Goal: Task Accomplishment & Management: Use online tool/utility

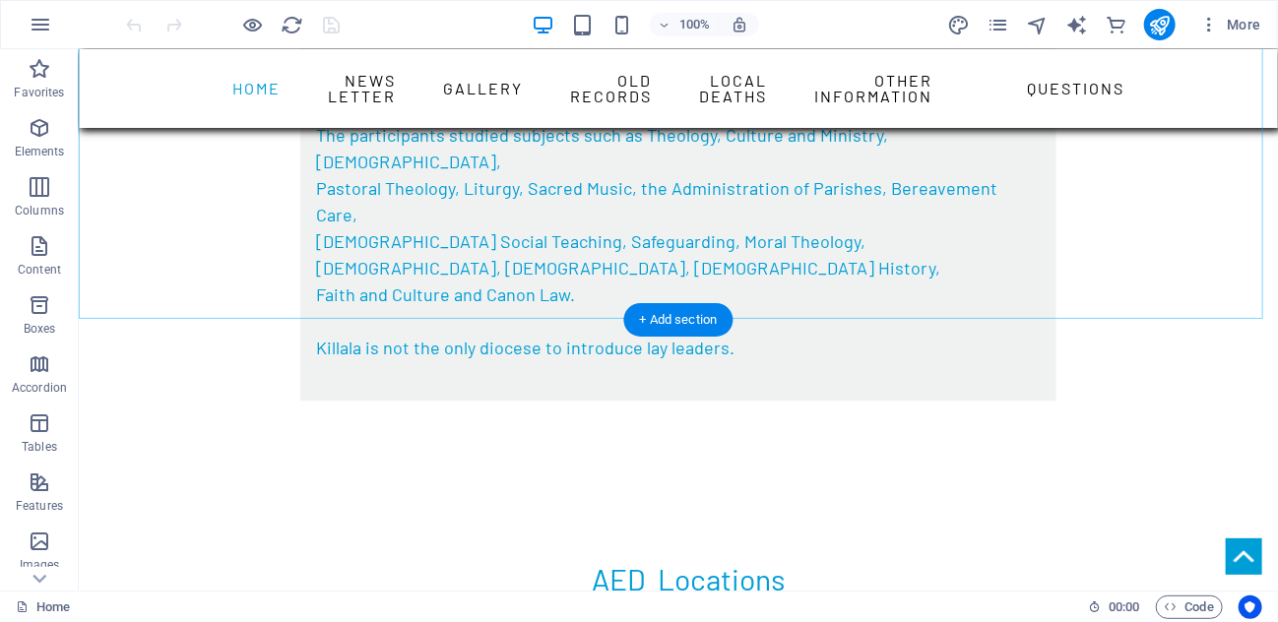
scroll to position [1969, 0]
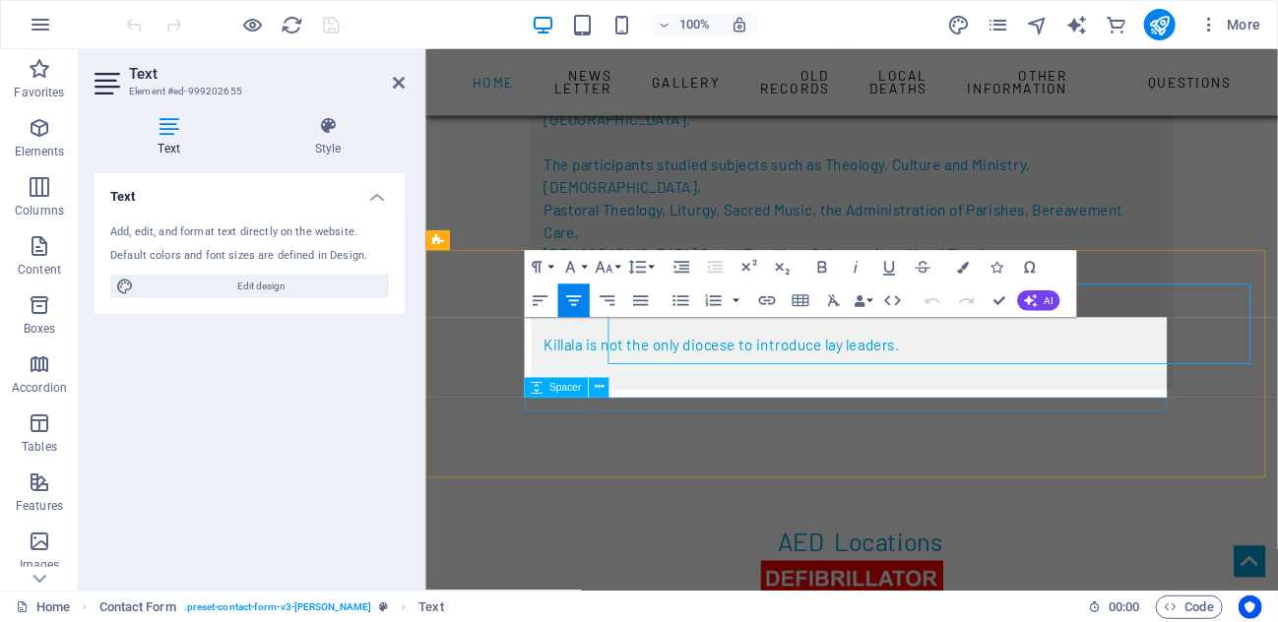
scroll to position [2008, 0]
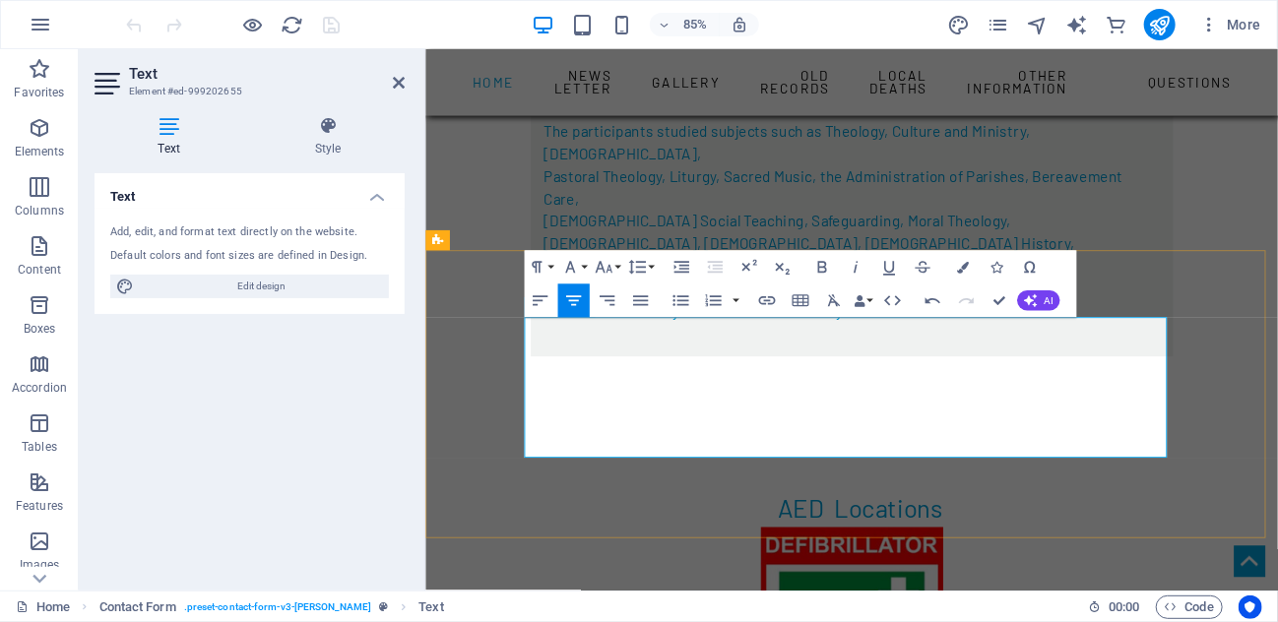
drag, startPoint x: 1052, startPoint y: 482, endPoint x: 783, endPoint y: 482, distance: 269.7
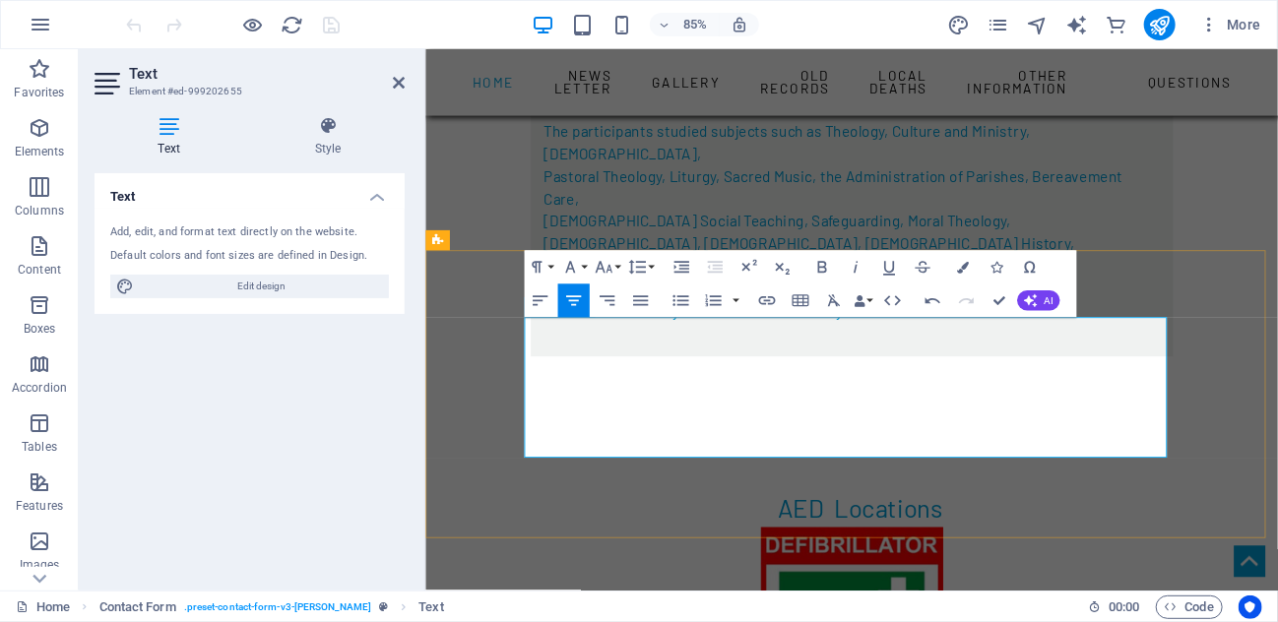
drag, startPoint x: 862, startPoint y: 414, endPoint x: 1195, endPoint y: 462, distance: 336.1
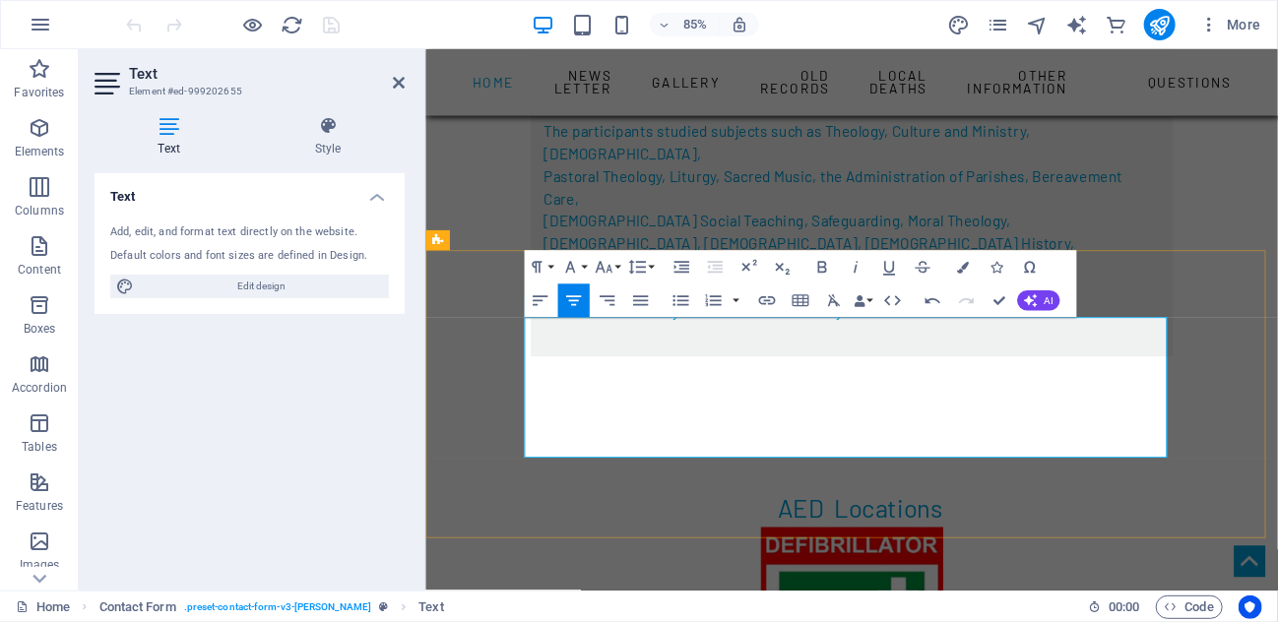
drag, startPoint x: 1215, startPoint y: 418, endPoint x: 934, endPoint y: 428, distance: 280.8
click at [964, 267] on icon "button" at bounding box center [963, 268] width 12 height 12
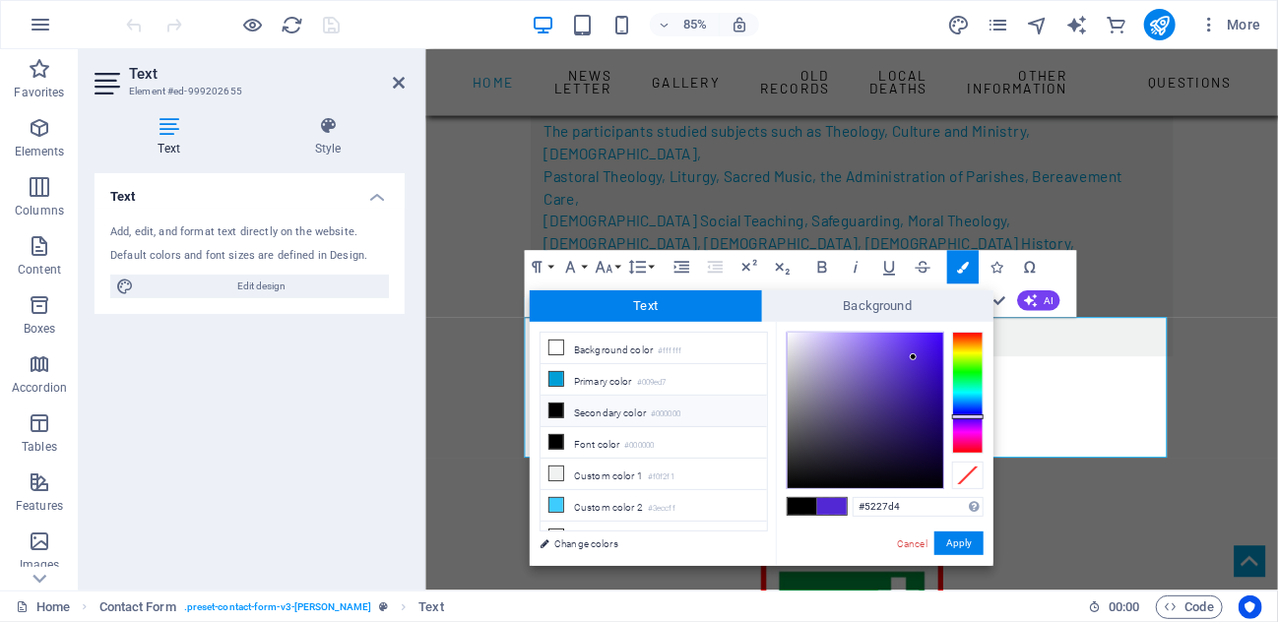
type input "#32197e"
click at [912, 411] on div at bounding box center [866, 411] width 156 height 156
click at [949, 542] on button "Apply" at bounding box center [958, 544] width 49 height 24
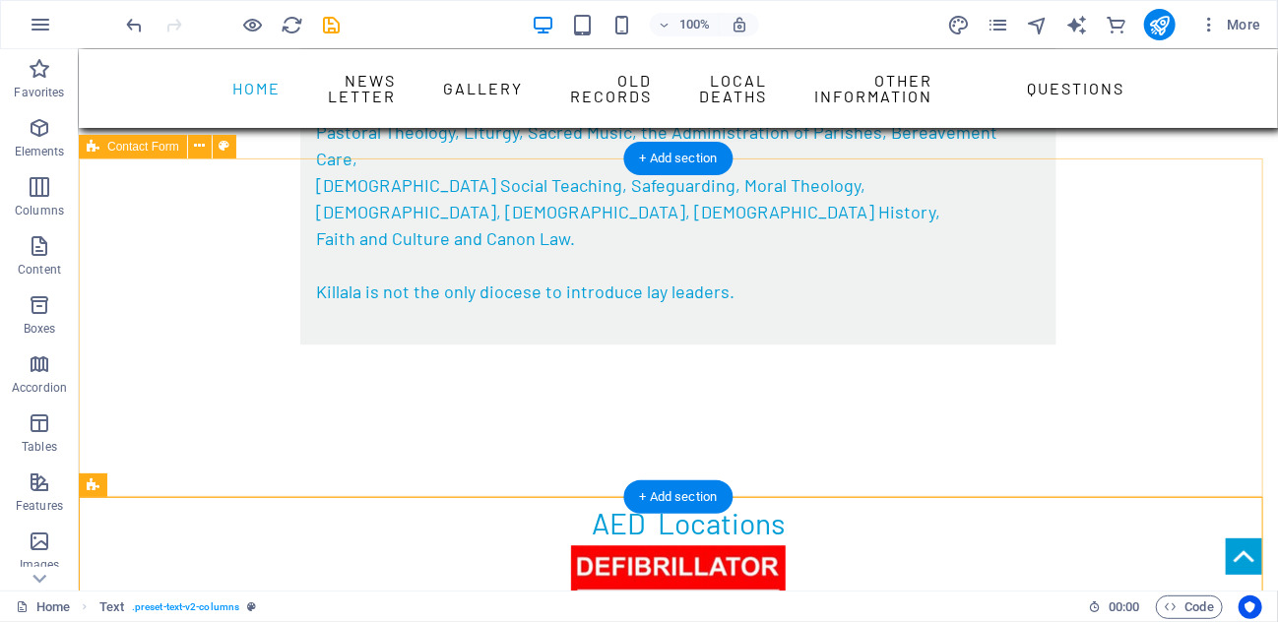
scroll to position [2097, 0]
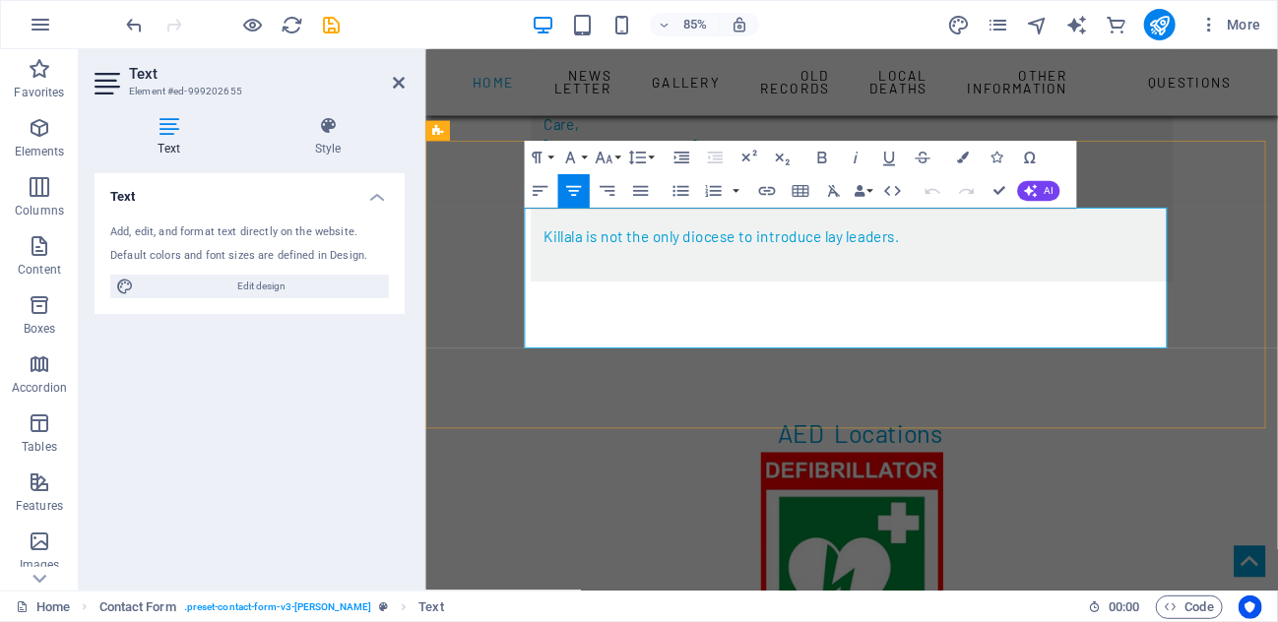
scroll to position [2136, 0]
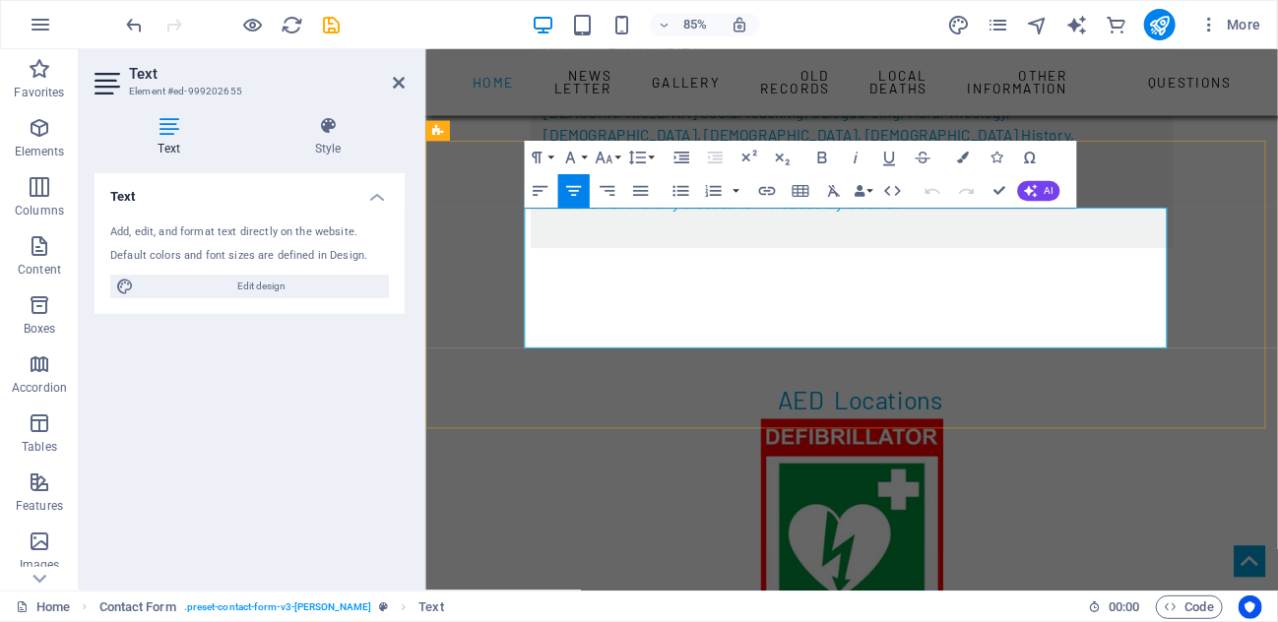
drag, startPoint x: 1208, startPoint y: 285, endPoint x: 936, endPoint y: 295, distance: 271.9
click at [967, 157] on icon "button" at bounding box center [963, 159] width 12 height 12
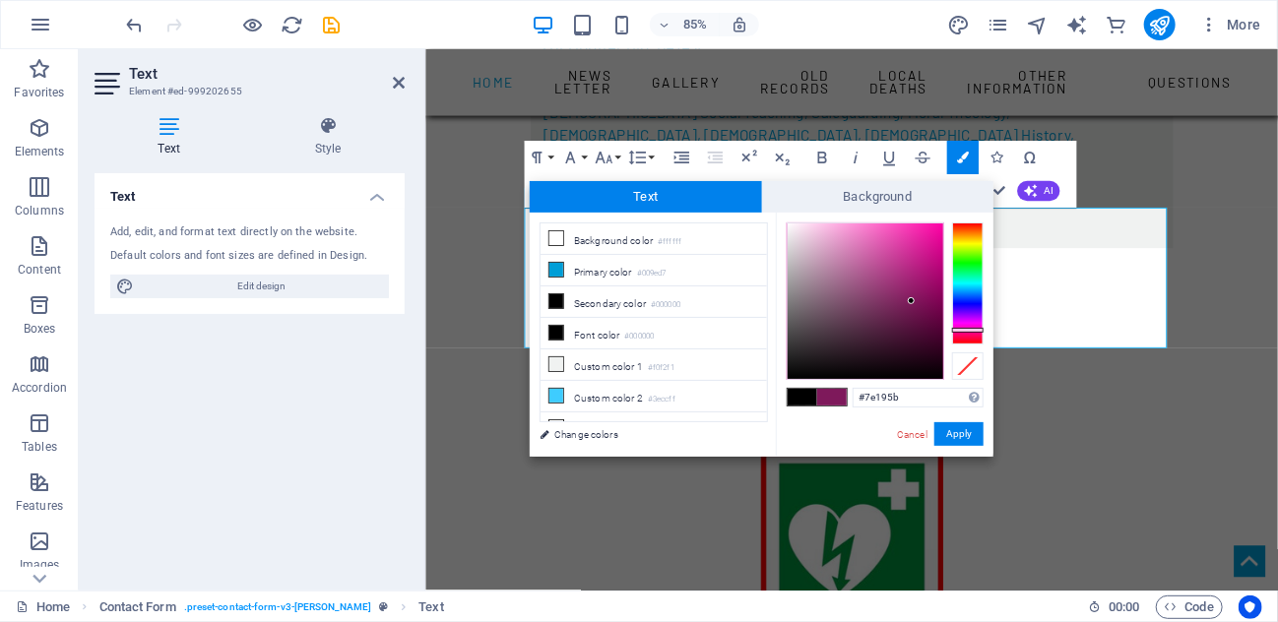
click at [973, 330] on div at bounding box center [968, 283] width 32 height 122
click at [957, 433] on button "Apply" at bounding box center [958, 434] width 49 height 24
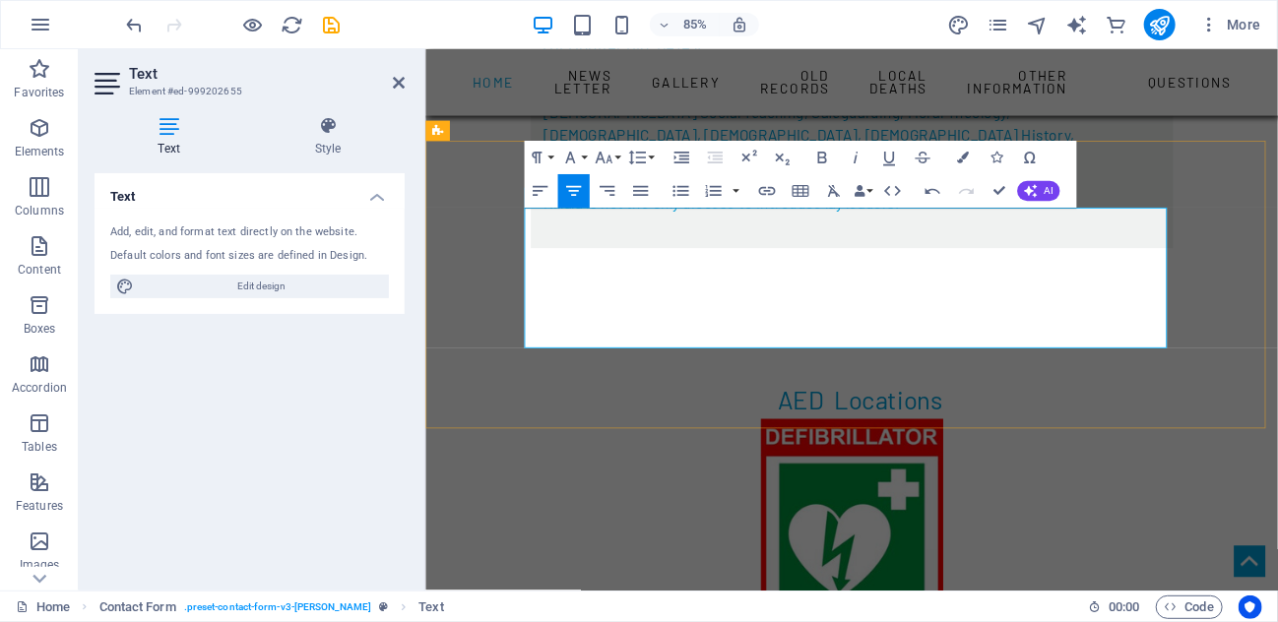
drag, startPoint x: 918, startPoint y: 293, endPoint x: 553, endPoint y: 262, distance: 365.6
click at [961, 153] on icon "button" at bounding box center [963, 159] width 12 height 12
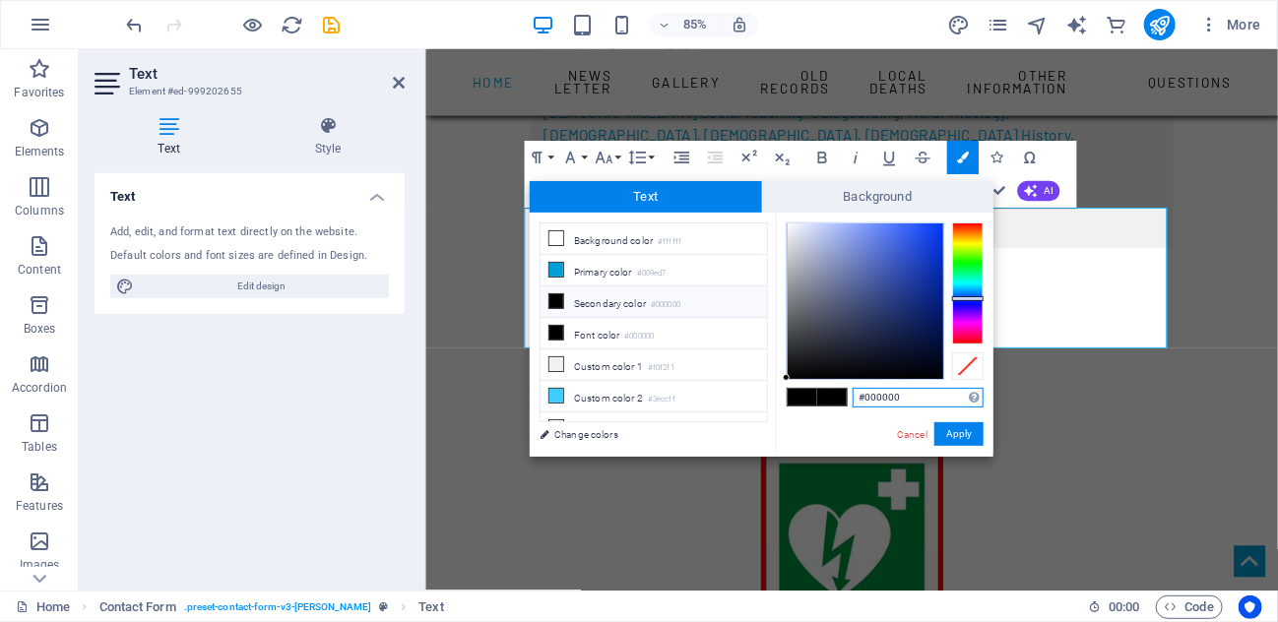
click at [967, 298] on div at bounding box center [968, 283] width 32 height 122
click at [960, 429] on button "Apply" at bounding box center [958, 434] width 49 height 24
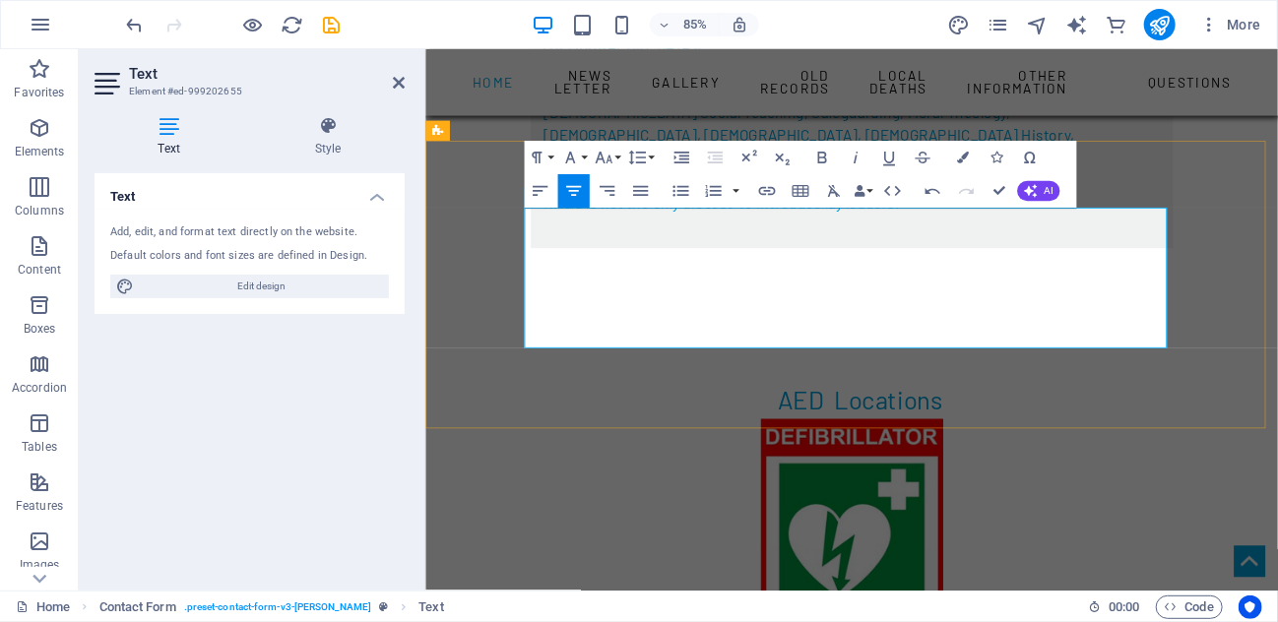
drag, startPoint x: 1038, startPoint y: 350, endPoint x: 880, endPoint y: 341, distance: 157.8
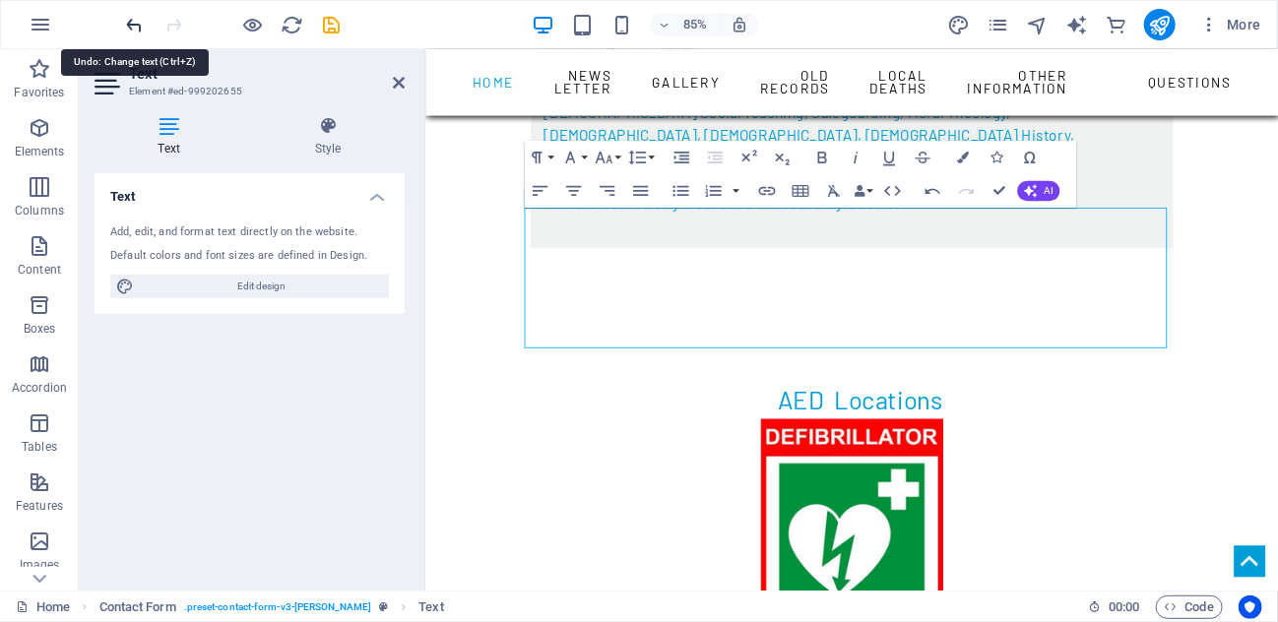
click at [138, 23] on icon "undo" at bounding box center [135, 25] width 23 height 23
click at [929, 192] on icon "button" at bounding box center [932, 192] width 20 height 20
drag, startPoint x: 1037, startPoint y: 360, endPoint x: 892, endPoint y: 391, distance: 147.9
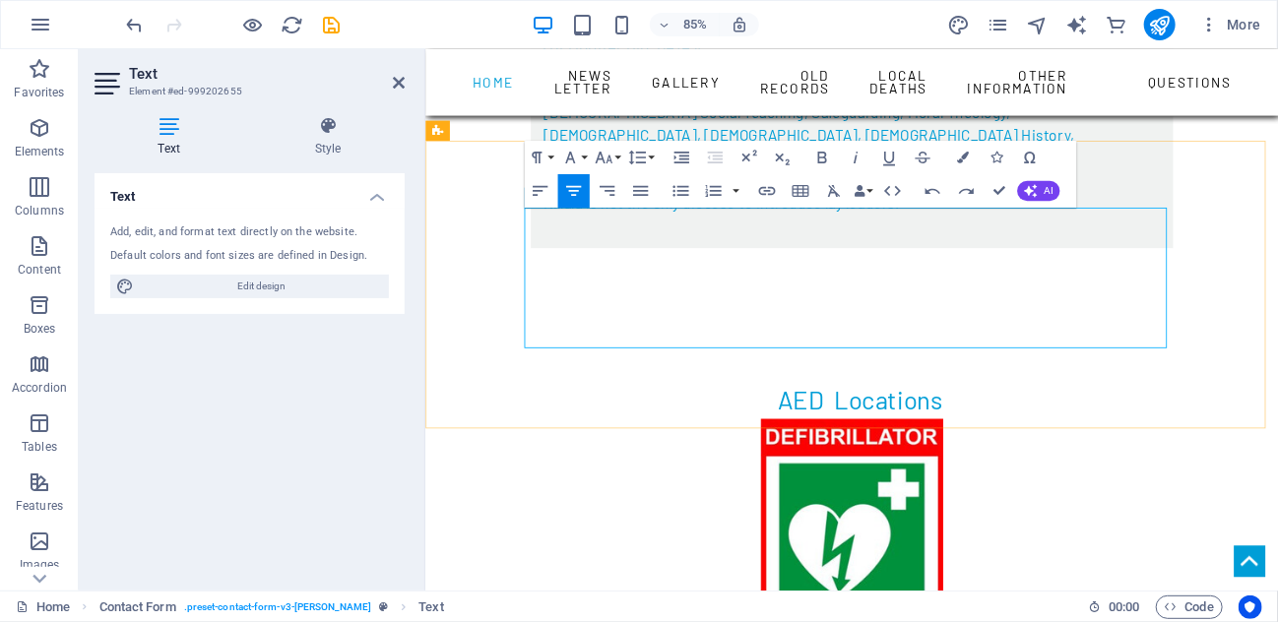
drag, startPoint x: 1041, startPoint y: 362, endPoint x: 556, endPoint y: 327, distance: 485.7
click at [962, 157] on icon "button" at bounding box center [963, 159] width 12 height 12
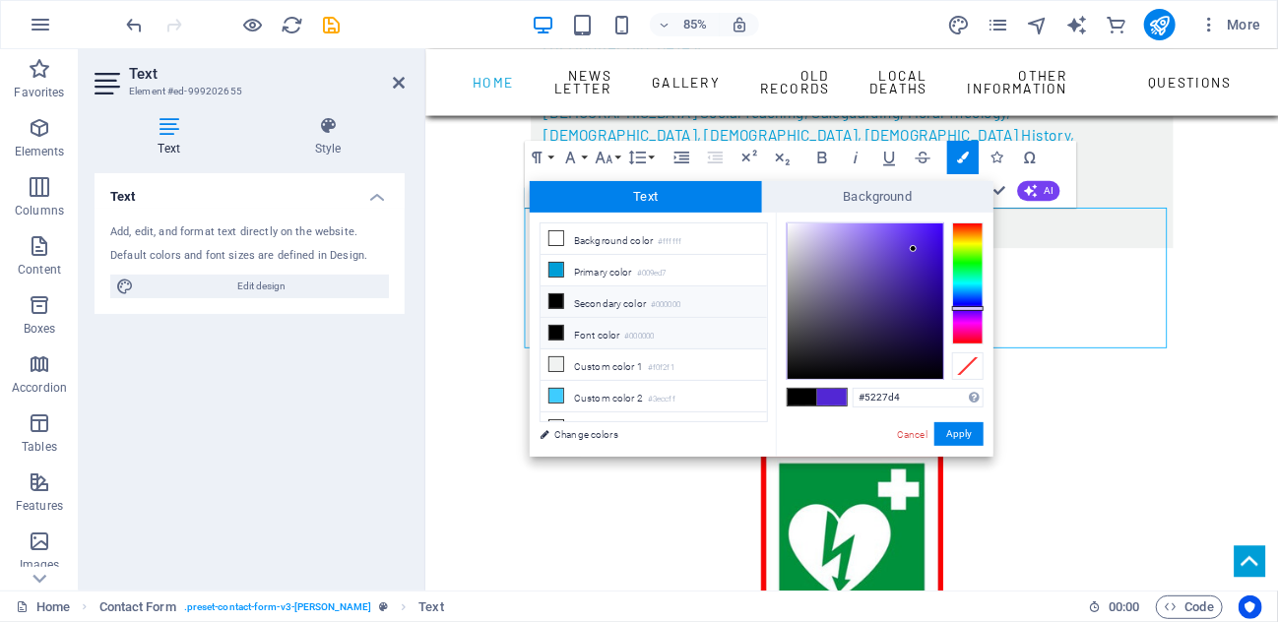
click at [605, 330] on li "Font color #000000" at bounding box center [653, 334] width 226 height 32
type input "#000000"
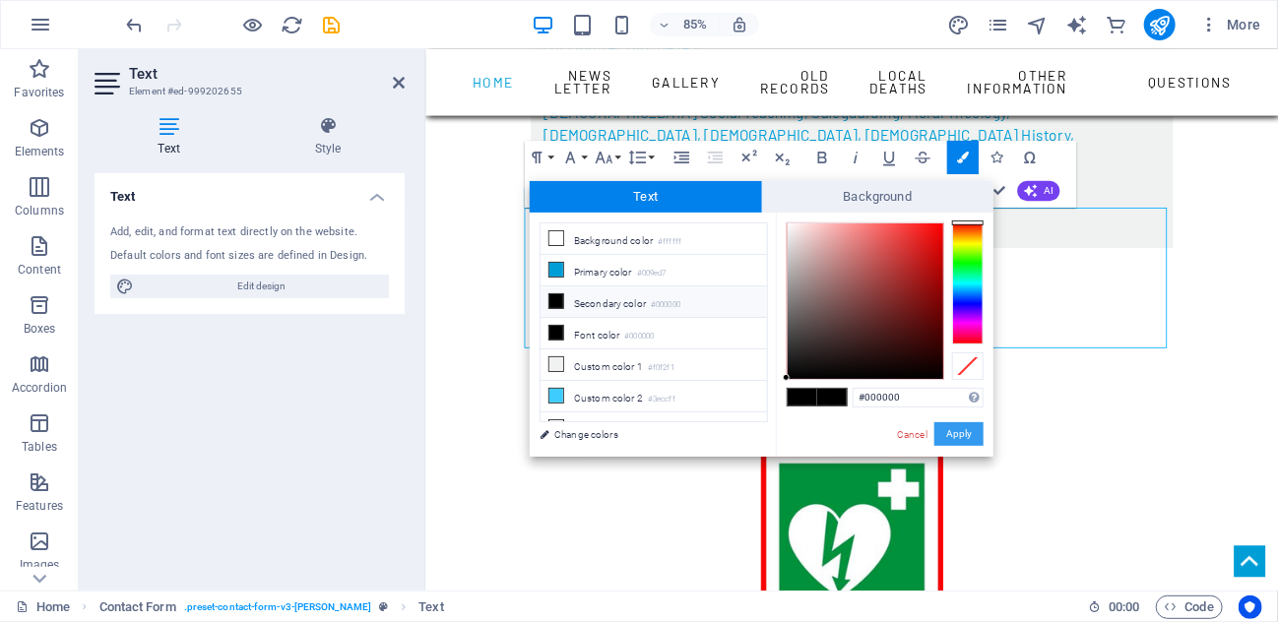
click at [955, 436] on button "Apply" at bounding box center [958, 434] width 49 height 24
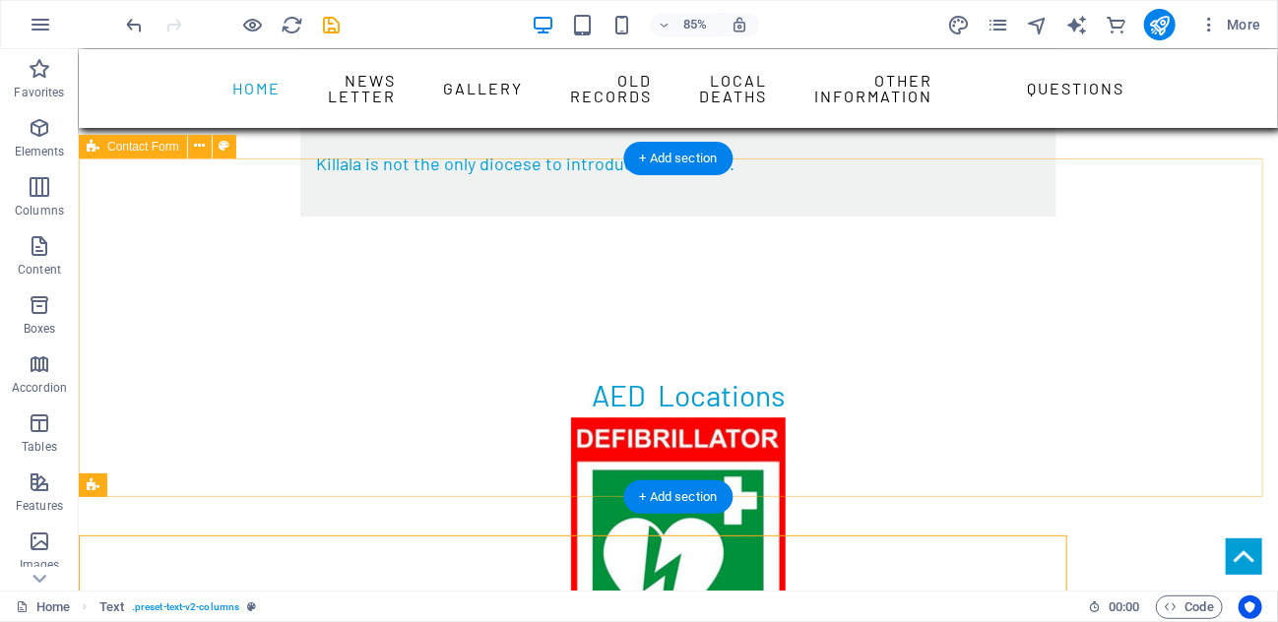
scroll to position [2097, 0]
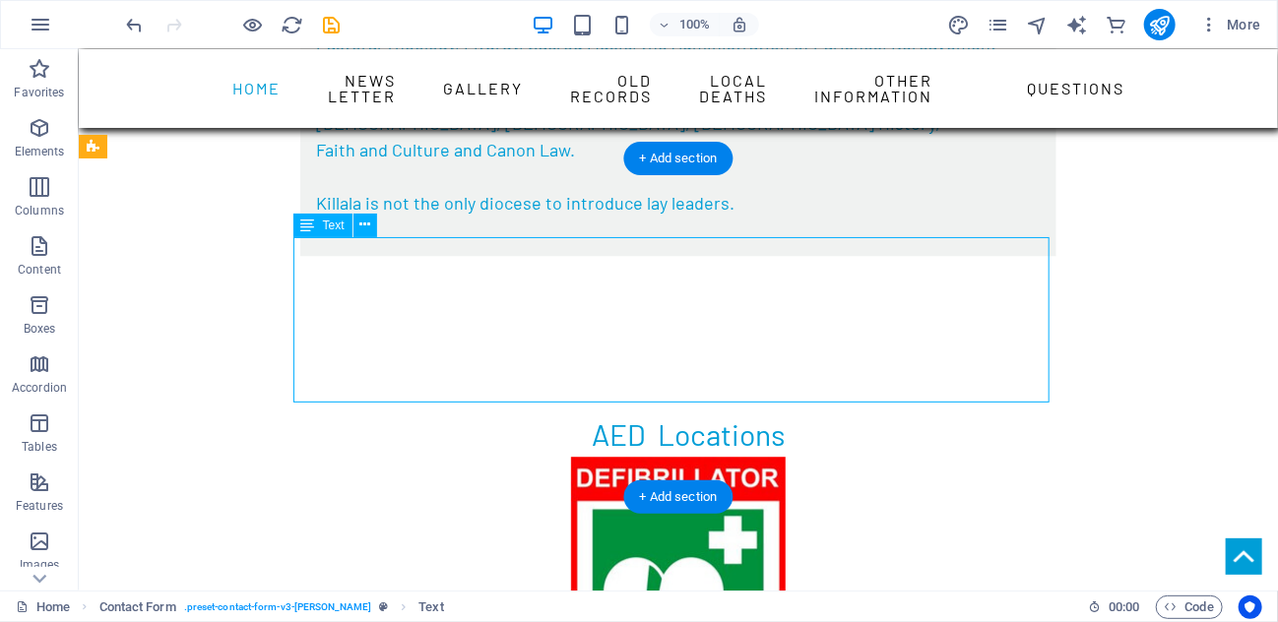
drag, startPoint x: 814, startPoint y: 351, endPoint x: 826, endPoint y: 321, distance: 32.7
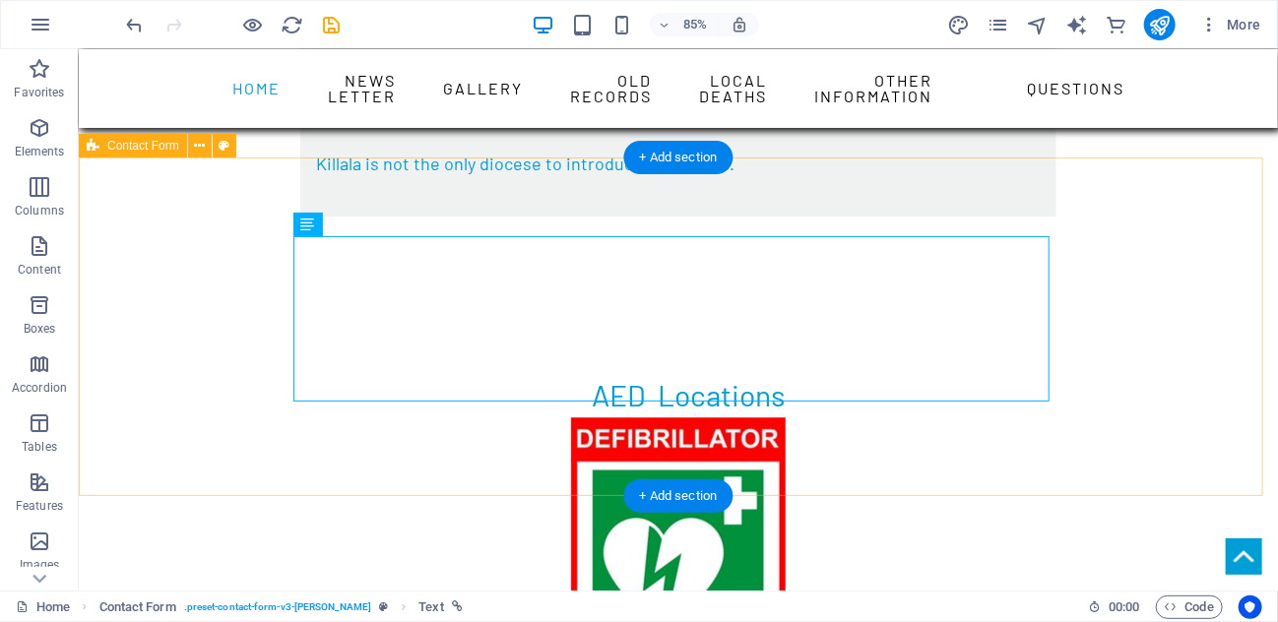
scroll to position [2098, 0]
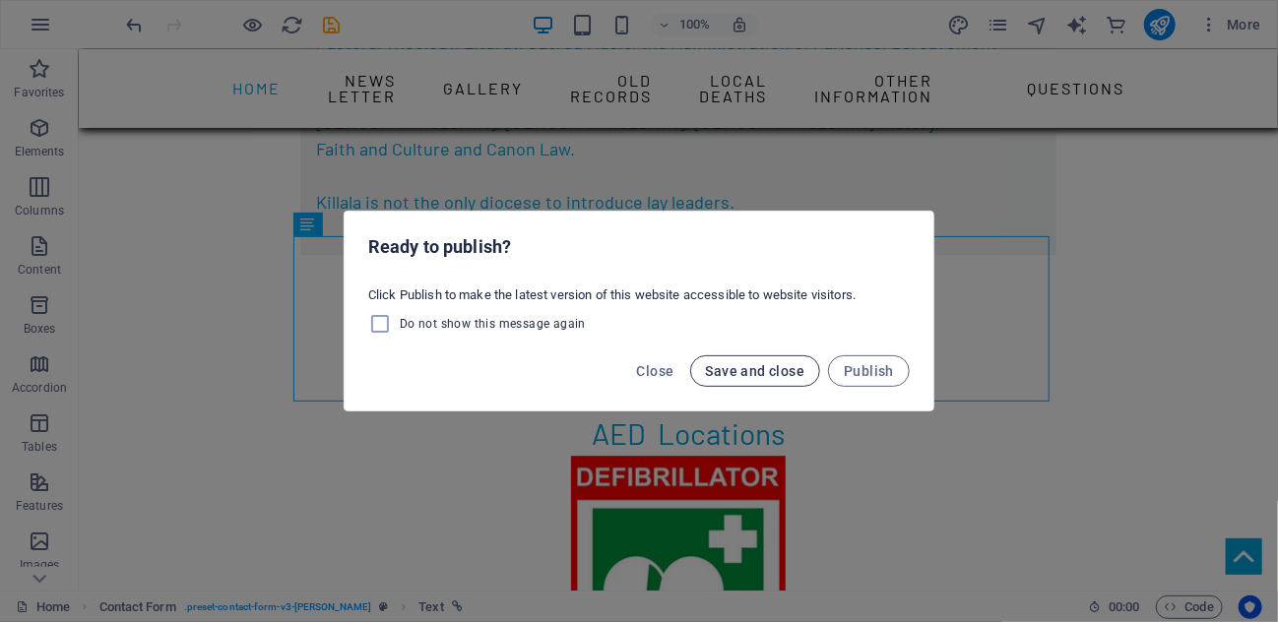
click at [744, 370] on span "Save and close" at bounding box center [755, 371] width 99 height 16
